Goal: Task Accomplishment & Management: Manage account settings

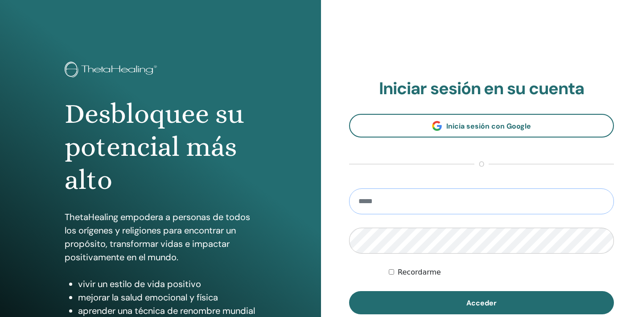
type input "**********"
click at [482, 303] on button "Acceder" at bounding box center [481, 302] width 265 height 23
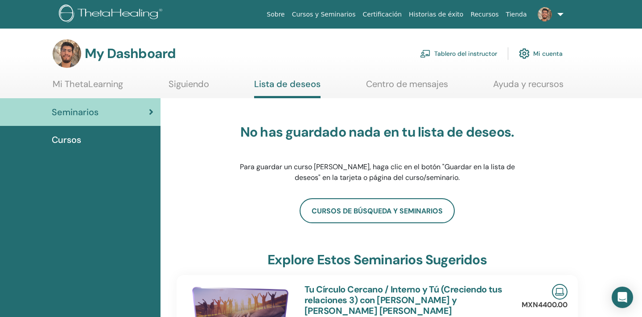
click at [469, 52] on link "Tablero del instructor" at bounding box center [458, 54] width 77 height 20
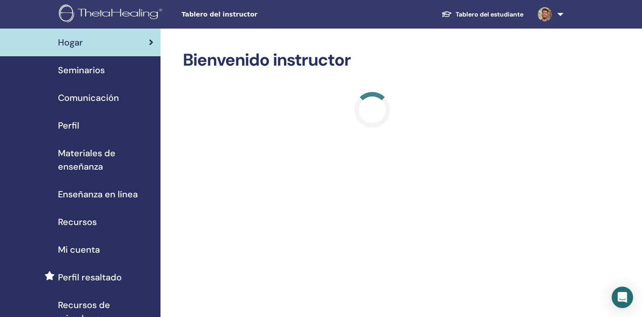
click at [108, 68] on div "Seminarios" at bounding box center [80, 69] width 146 height 13
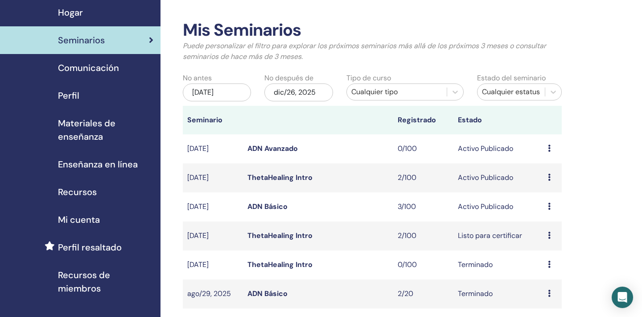
scroll to position [52, 0]
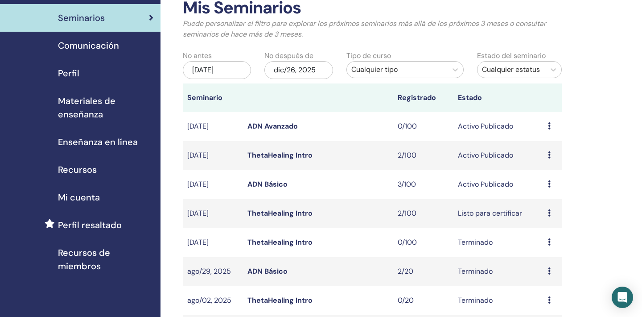
click at [547, 183] on td "Avance Editar asistentes Cancelar" at bounding box center [553, 184] width 18 height 29
click at [550, 184] on icon at bounding box center [549, 183] width 3 height 7
click at [543, 194] on link "Avance" at bounding box center [543, 191] width 24 height 9
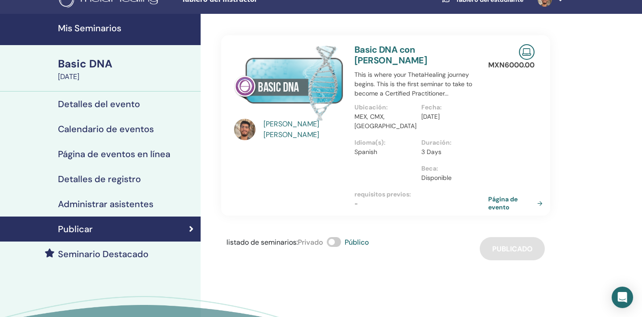
scroll to position [16, 0]
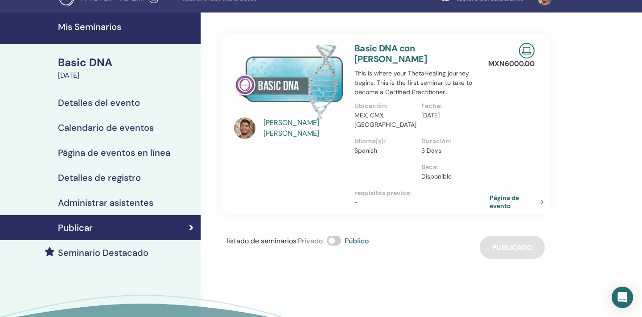
click at [513, 194] on link "Página de evento" at bounding box center [519, 202] width 58 height 16
